Goal: Task Accomplishment & Management: Manage account settings

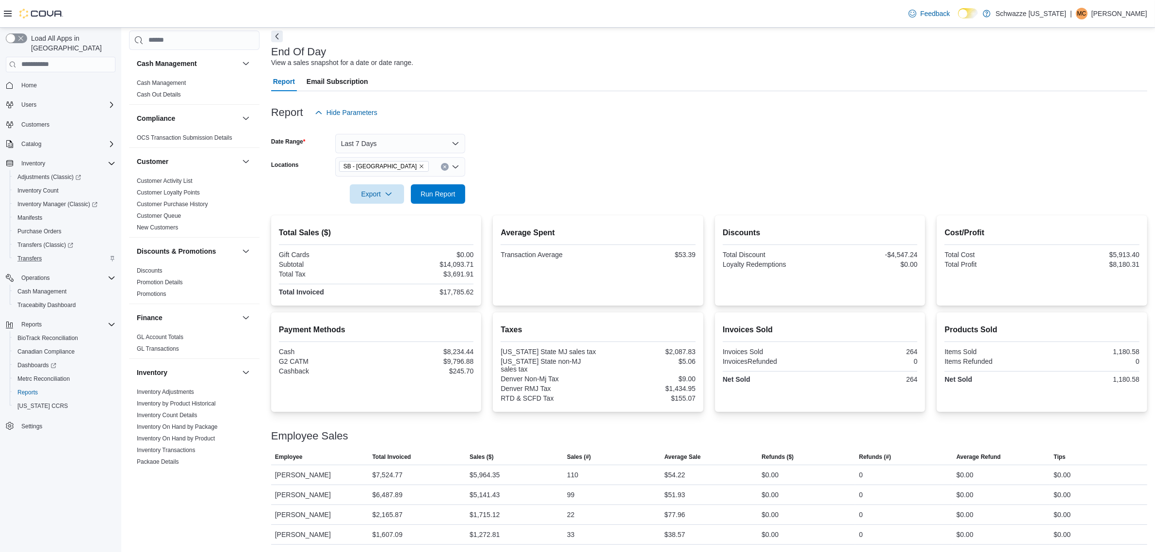
scroll to position [485, 0]
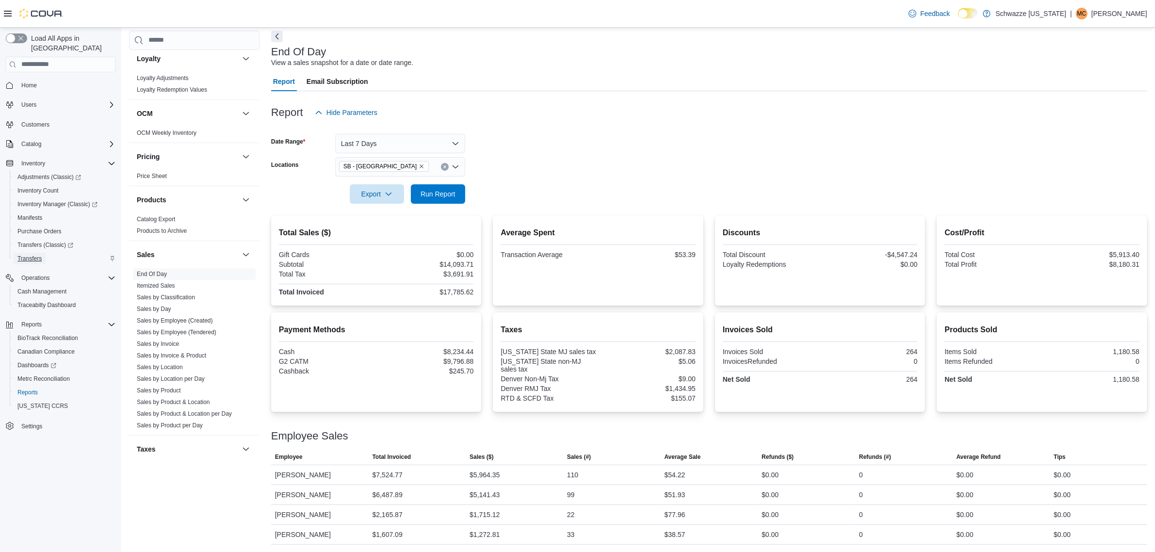
click at [32, 255] on span "Transfers" at bounding box center [29, 259] width 24 height 8
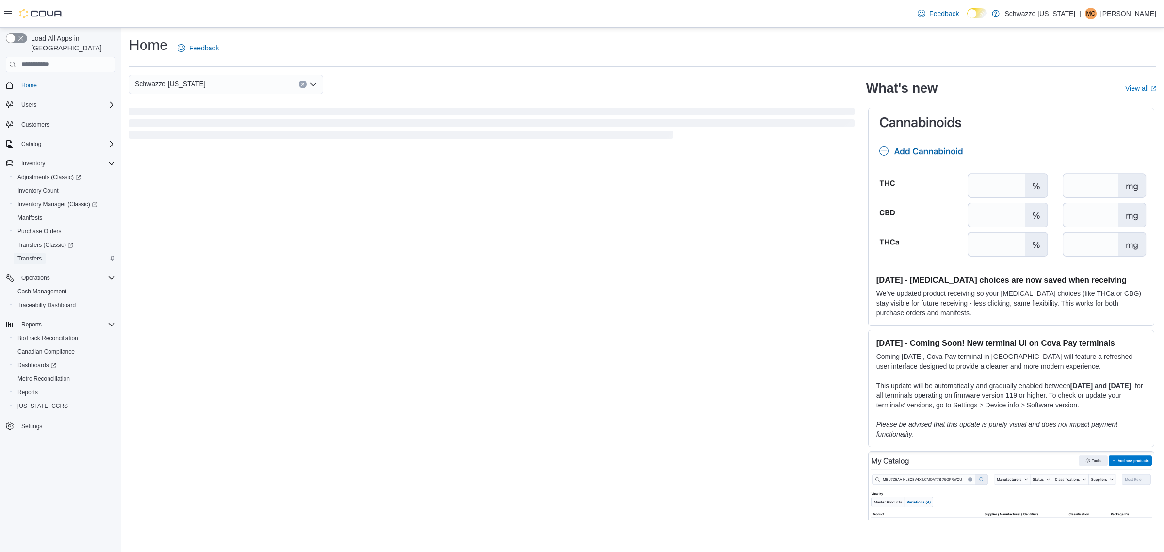
click at [40, 255] on span "Transfers" at bounding box center [29, 259] width 24 height 8
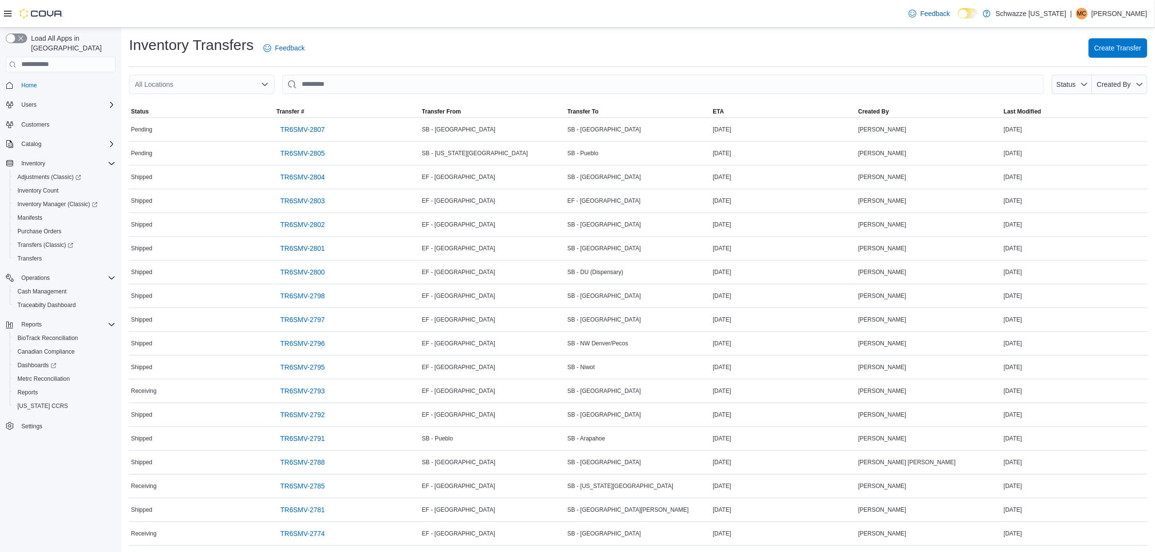
click at [173, 75] on div "All Locations" at bounding box center [201, 84] width 145 height 19
type input "*"
type input "**"
click at [226, 104] on div "SB - [GEOGRAPHIC_DATA]" at bounding box center [207, 101] width 122 height 10
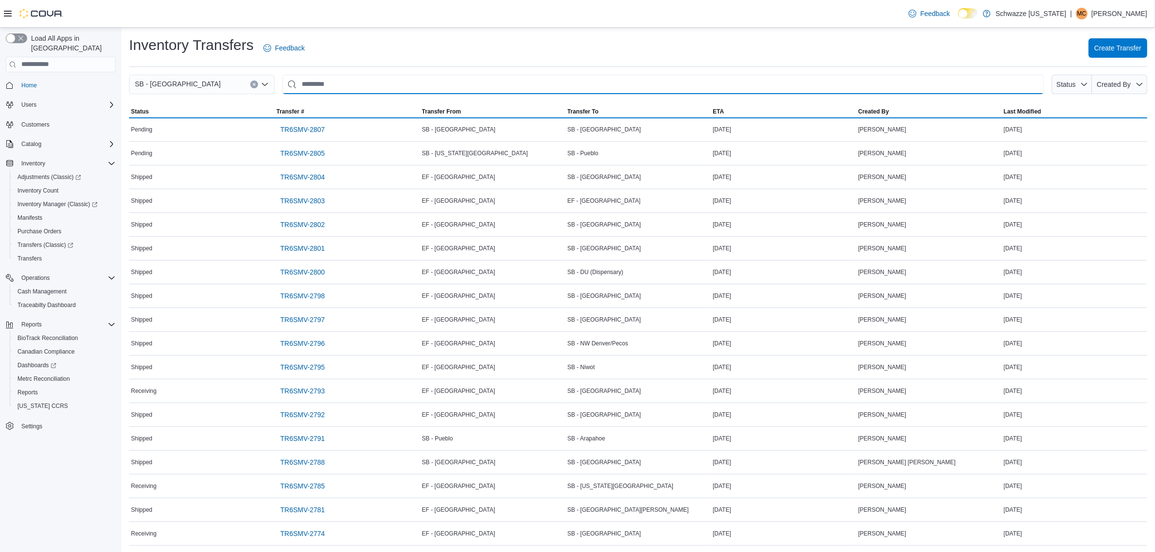
click at [396, 89] on input "This is a search bar. After typing your query, hit enter to filter the results …" at bounding box center [662, 84] width 761 height 19
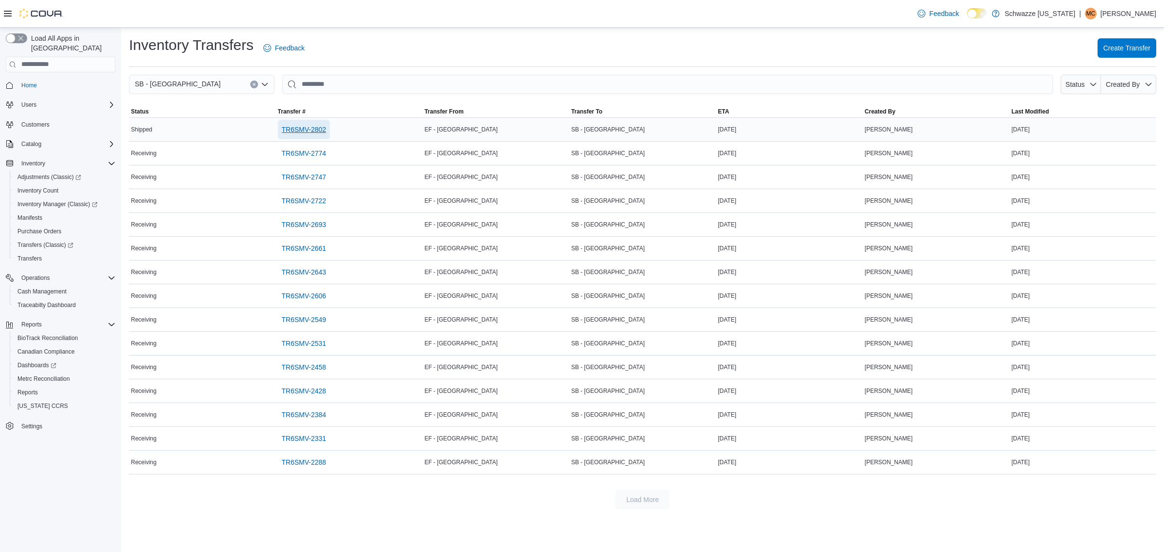
click at [306, 133] on span "TR6SMV-2802" at bounding box center [304, 130] width 45 height 10
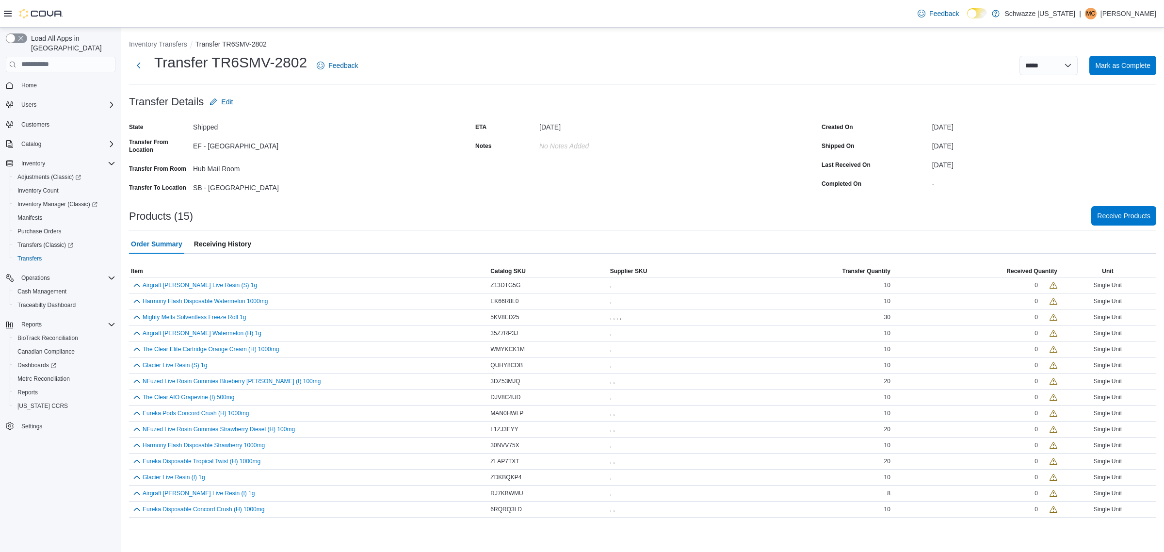
click at [1108, 214] on span "Receive Products" at bounding box center [1123, 216] width 53 height 10
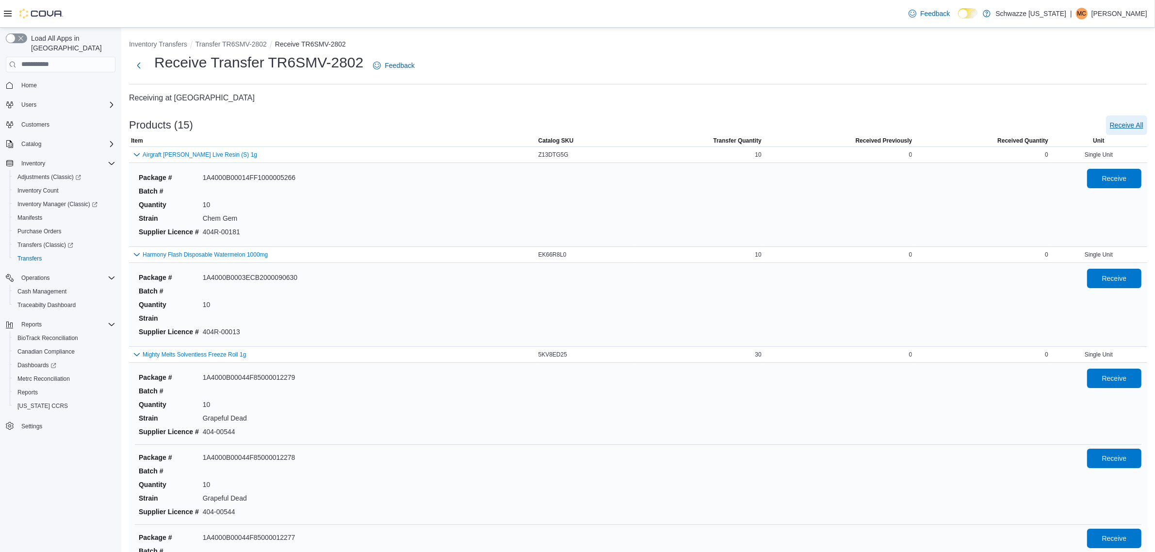
click at [1143, 123] on span "Receive All" at bounding box center [1126, 125] width 33 height 10
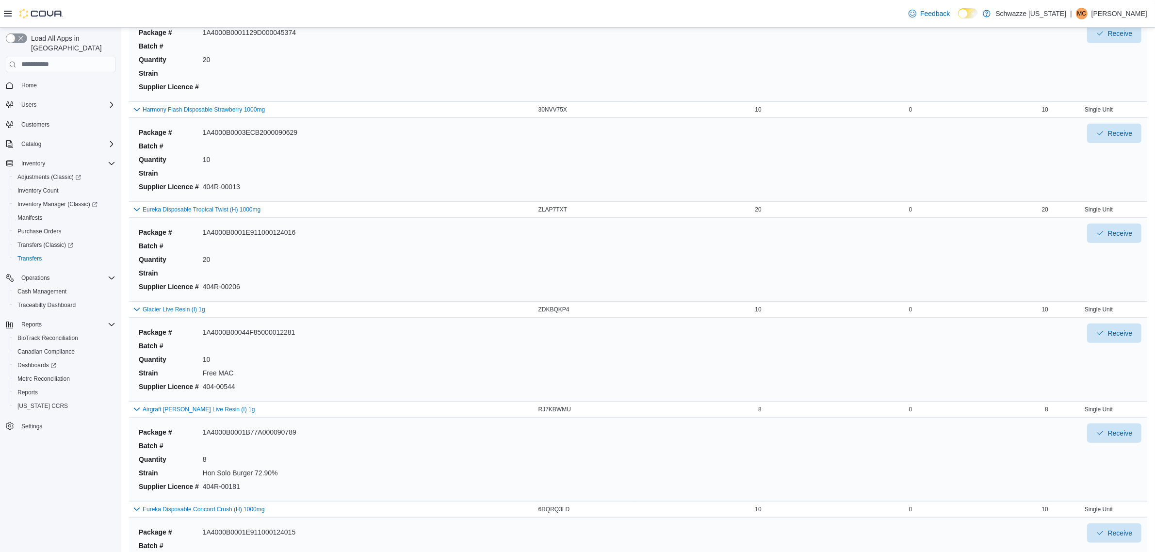
scroll to position [1292, 0]
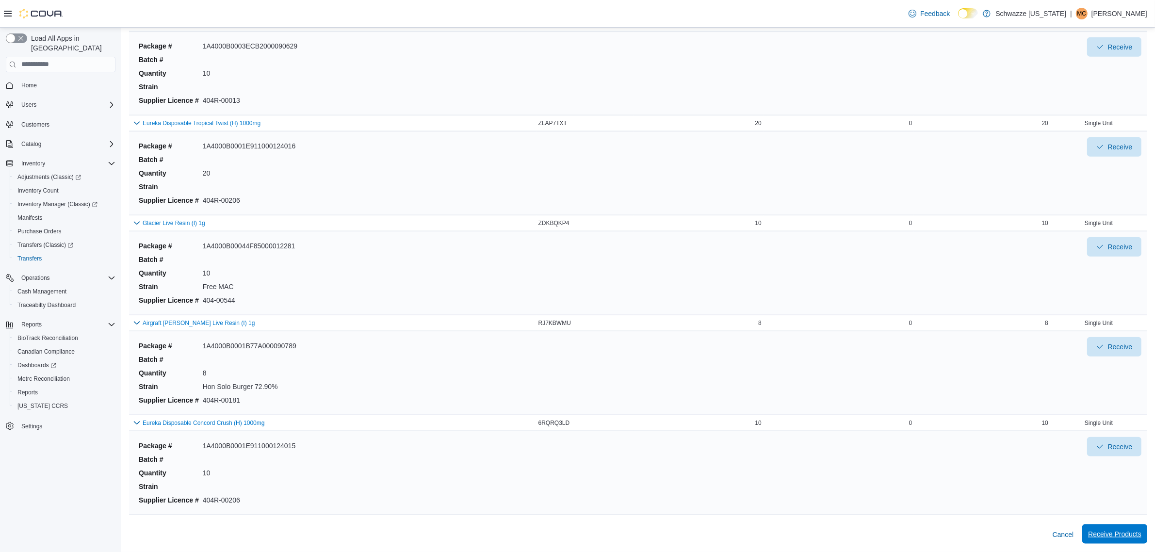
click at [1140, 540] on span "Receive Products" at bounding box center [1114, 533] width 53 height 19
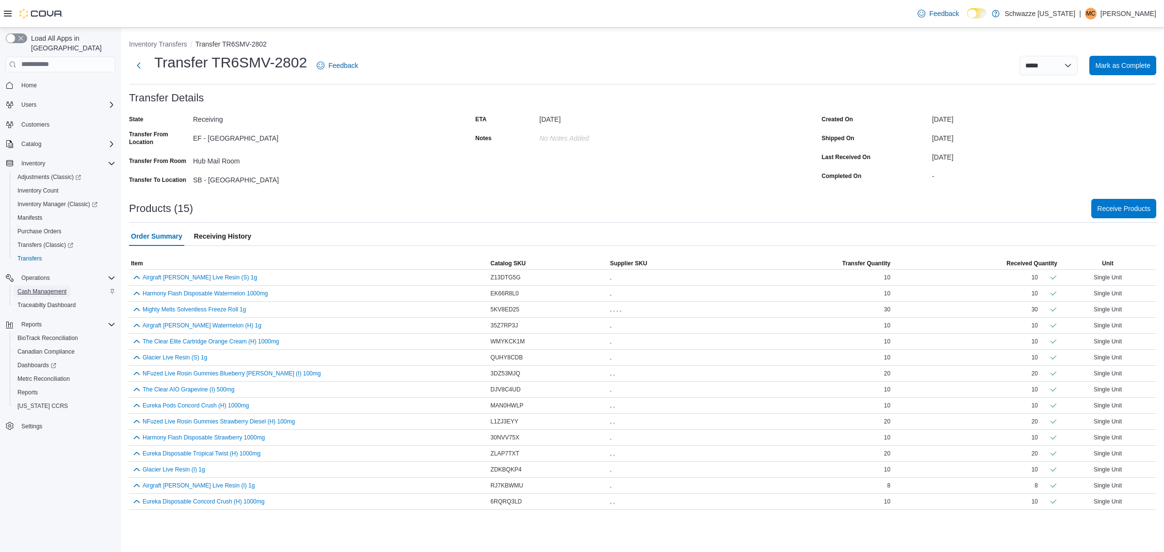
click at [51, 286] on span "Cash Management" at bounding box center [41, 292] width 49 height 12
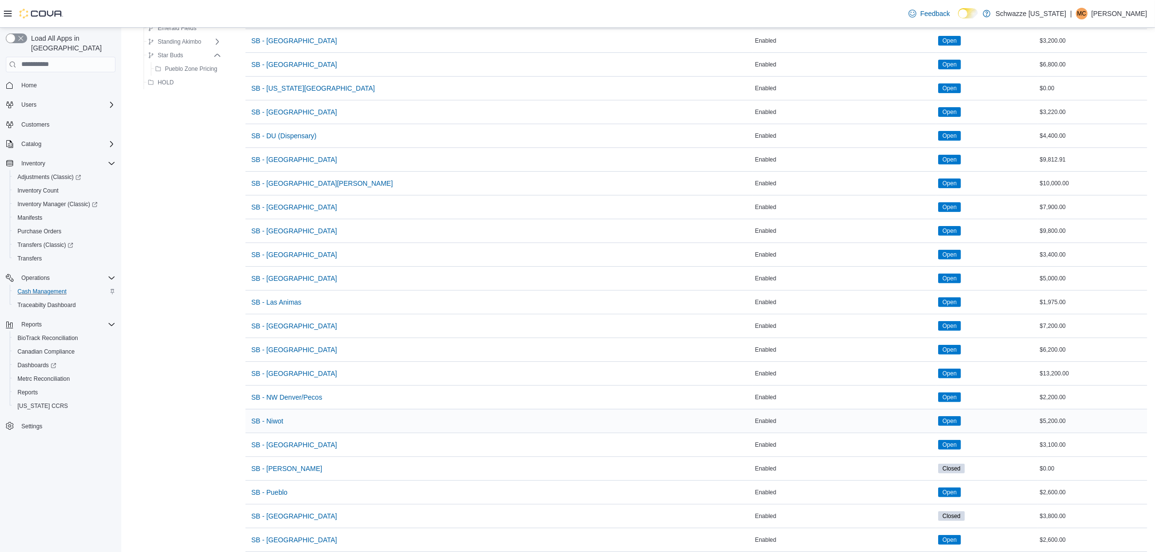
scroll to position [364, 0]
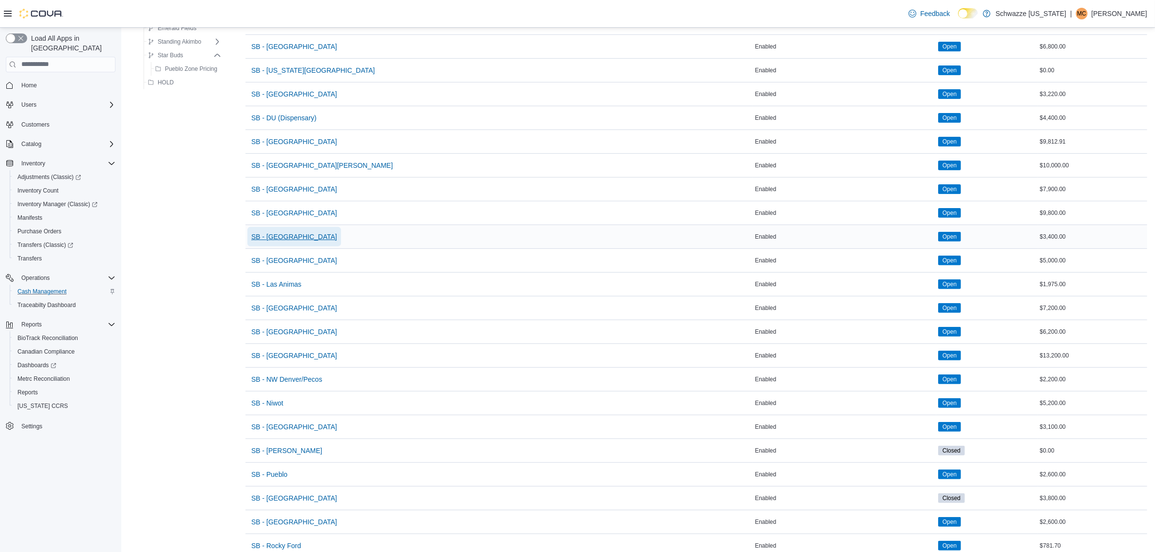
click at [297, 234] on button "SB - [GEOGRAPHIC_DATA]" at bounding box center [294, 236] width 94 height 19
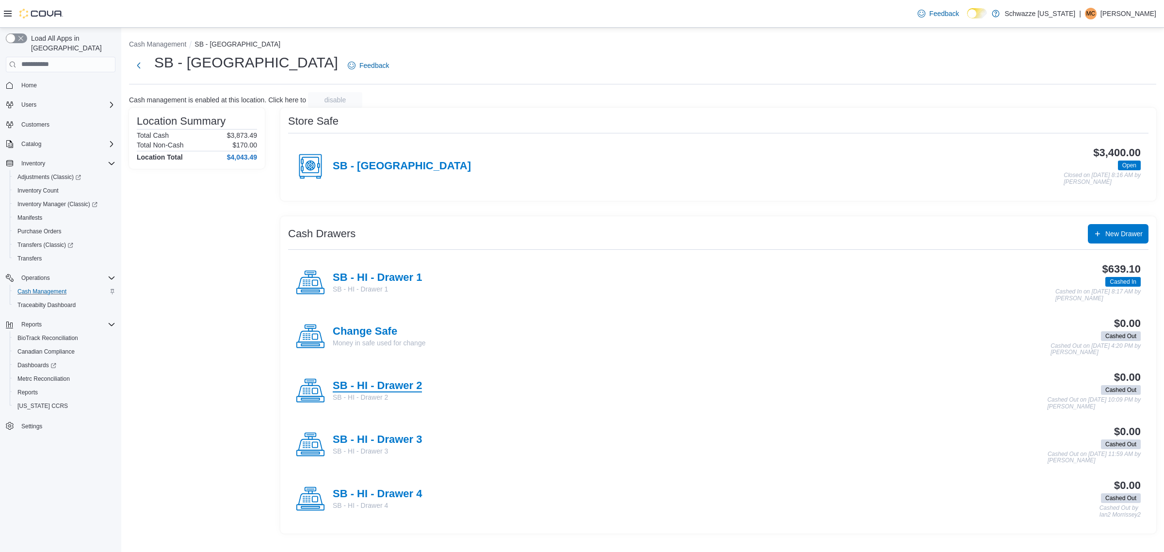
click at [413, 380] on h4 "SB - HI - Drawer 2" at bounding box center [377, 386] width 89 height 13
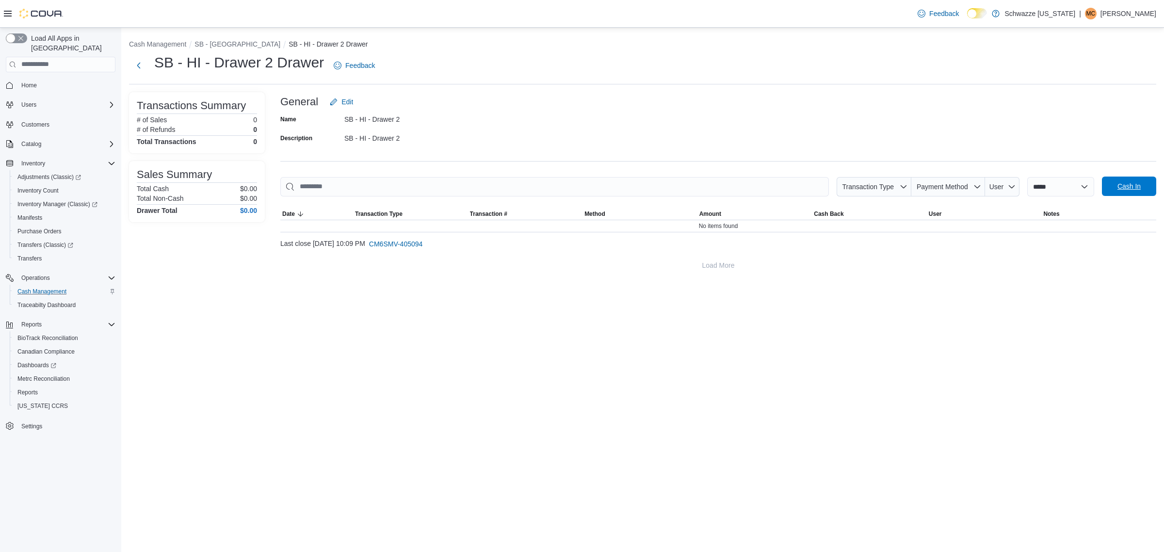
click at [1132, 193] on span "Cash In" at bounding box center [1129, 186] width 43 height 19
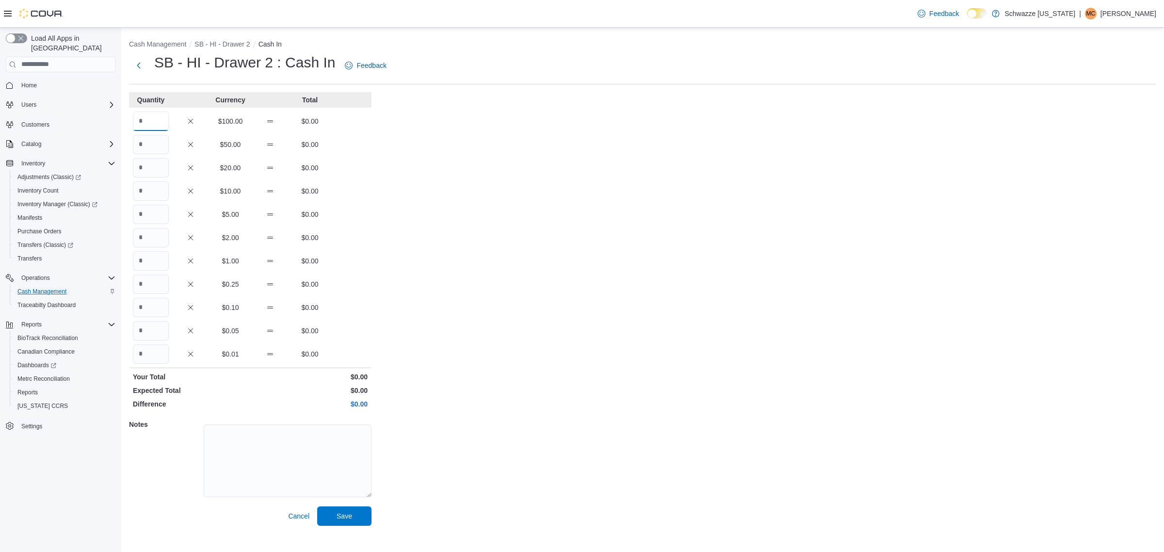
click at [158, 119] on input "Quantity" at bounding box center [151, 121] width 36 height 19
type input "*"
click at [340, 521] on span "Save" at bounding box center [344, 515] width 43 height 19
